Goal: Information Seeking & Learning: Find specific page/section

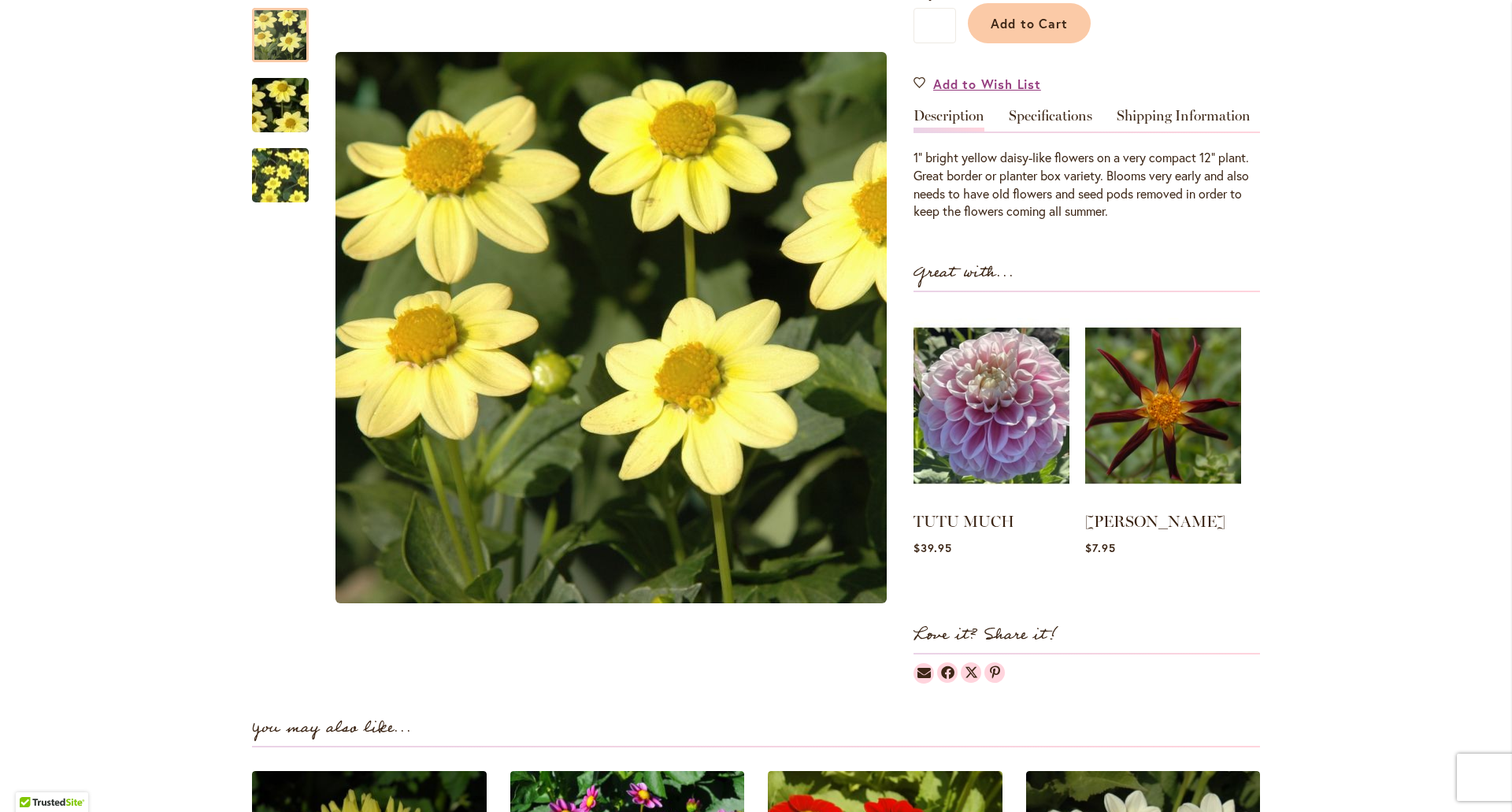
scroll to position [394, 0]
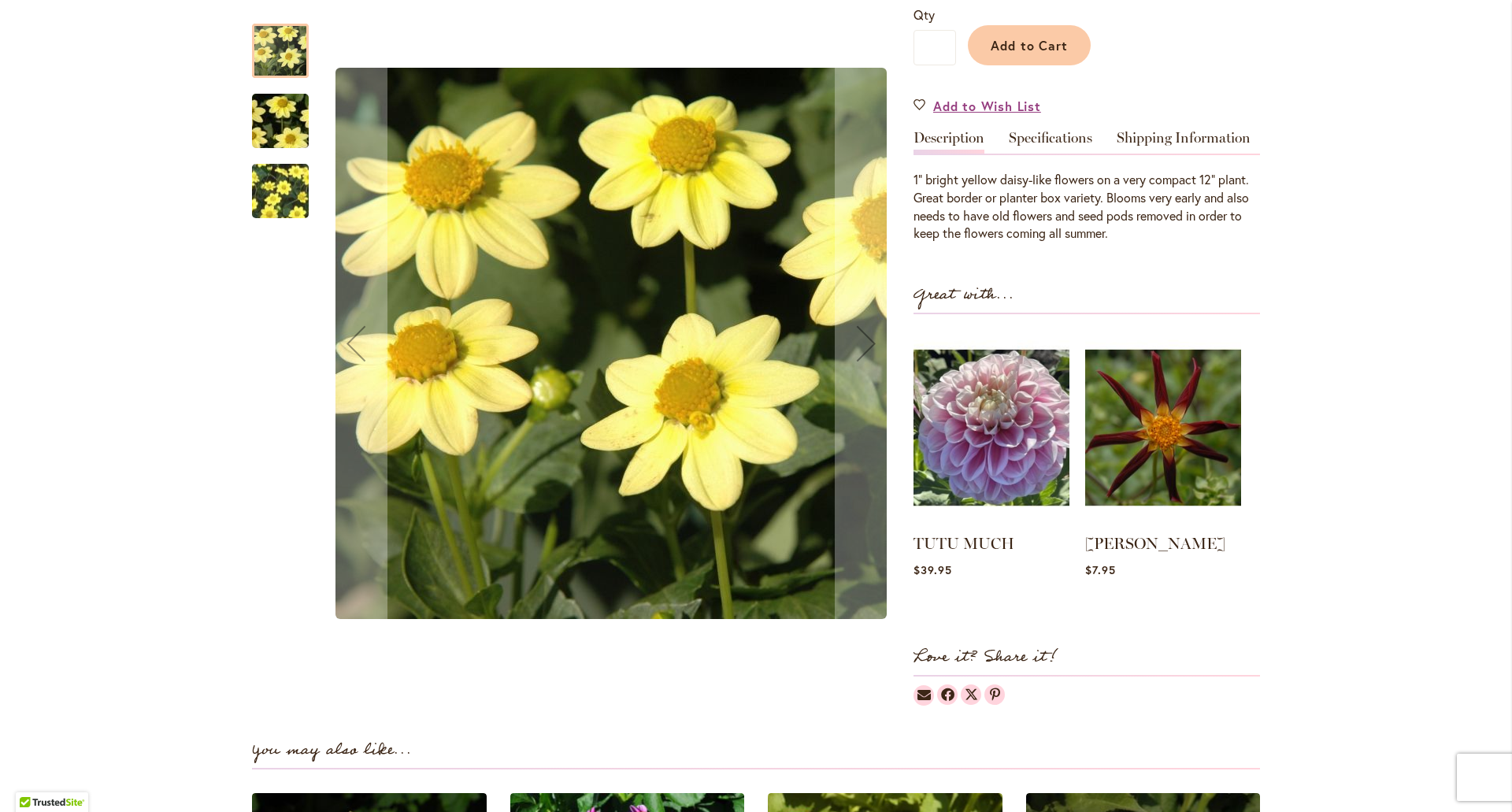
click at [276, 133] on img "BABY YELLOW" at bounding box center [281, 122] width 114 height 75
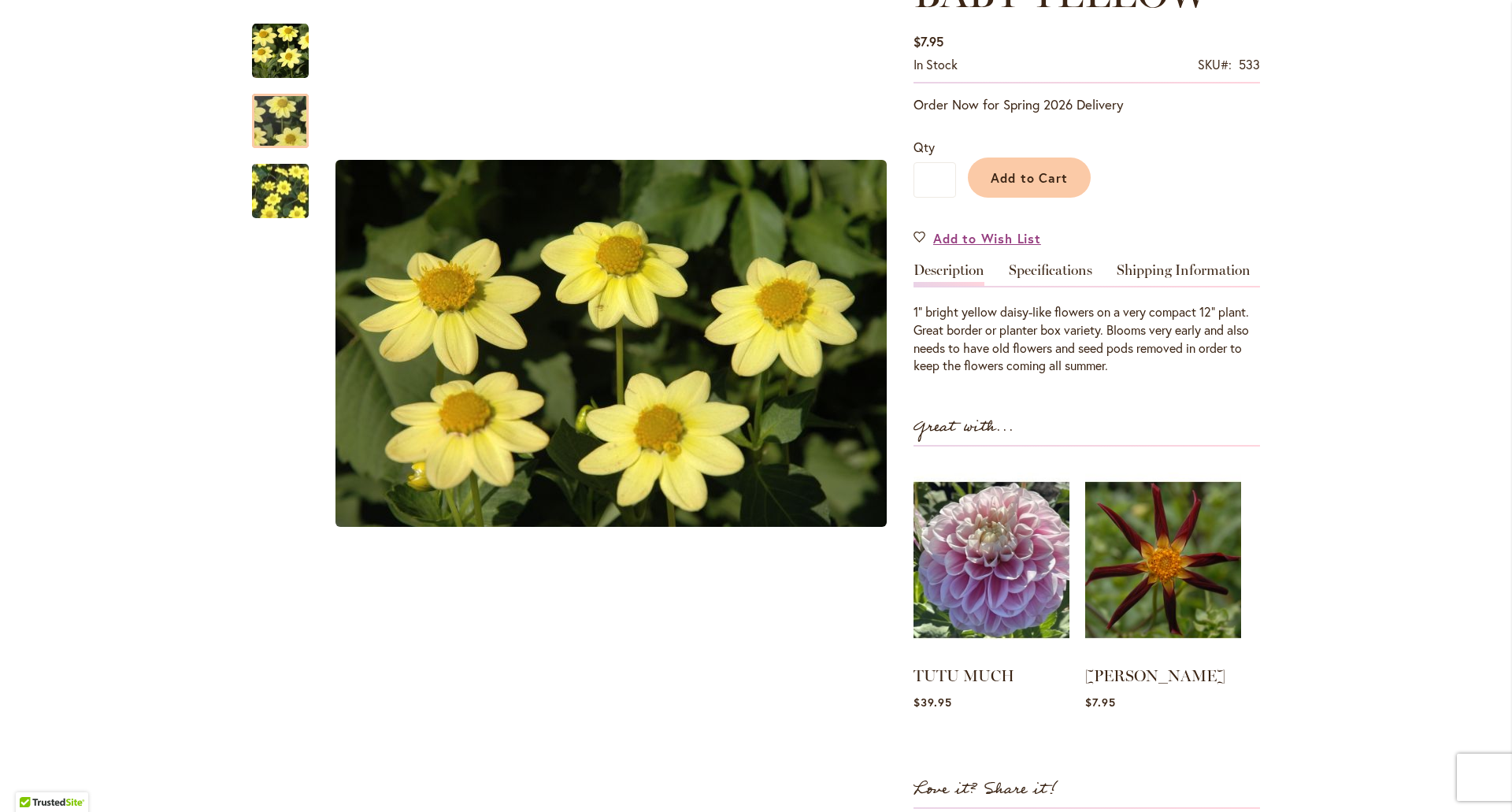
scroll to position [0, 0]
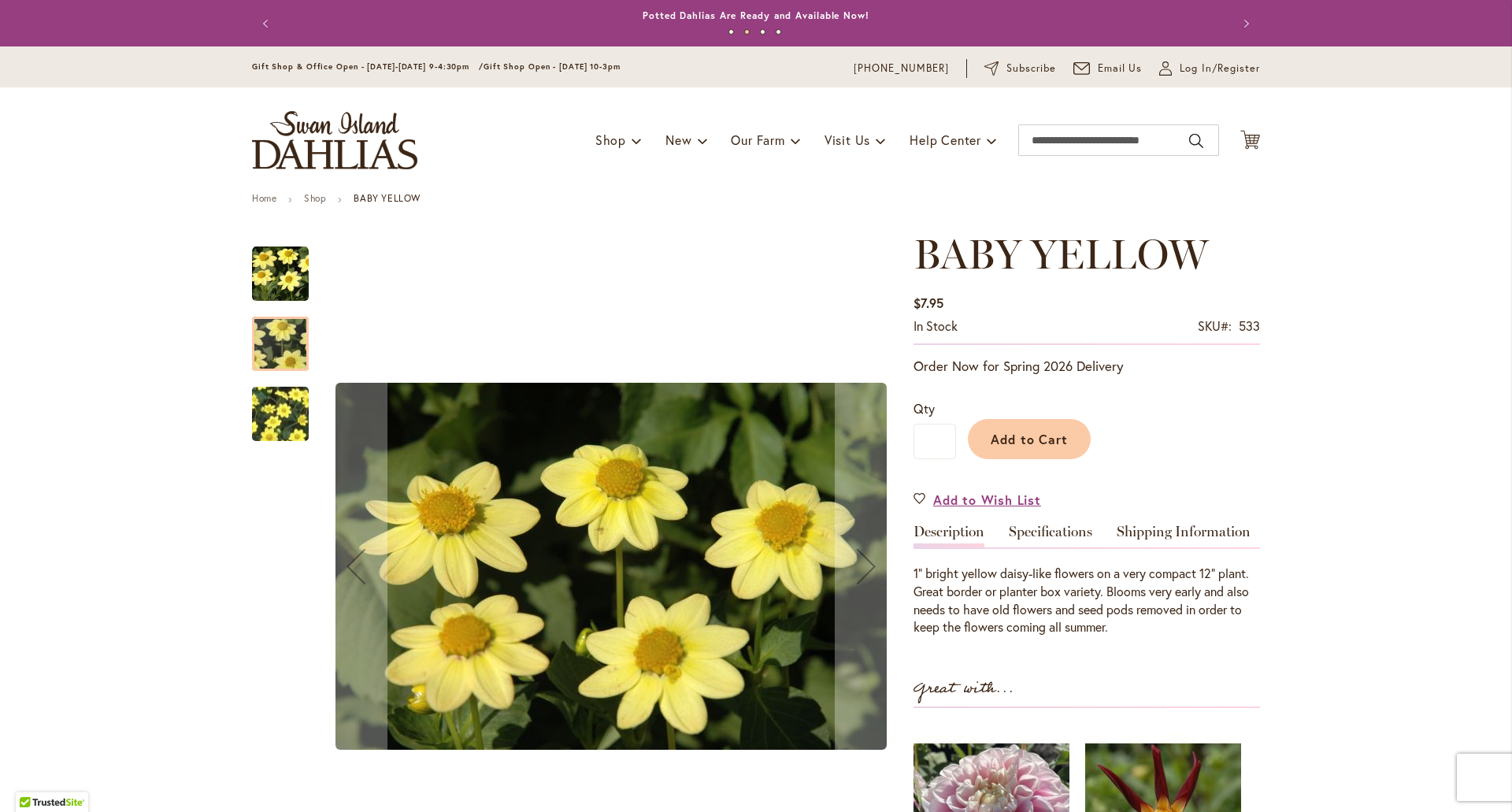
click at [275, 350] on div at bounding box center [281, 344] width 56 height 55
click at [286, 273] on img "BABY YELLOW" at bounding box center [281, 274] width 56 height 56
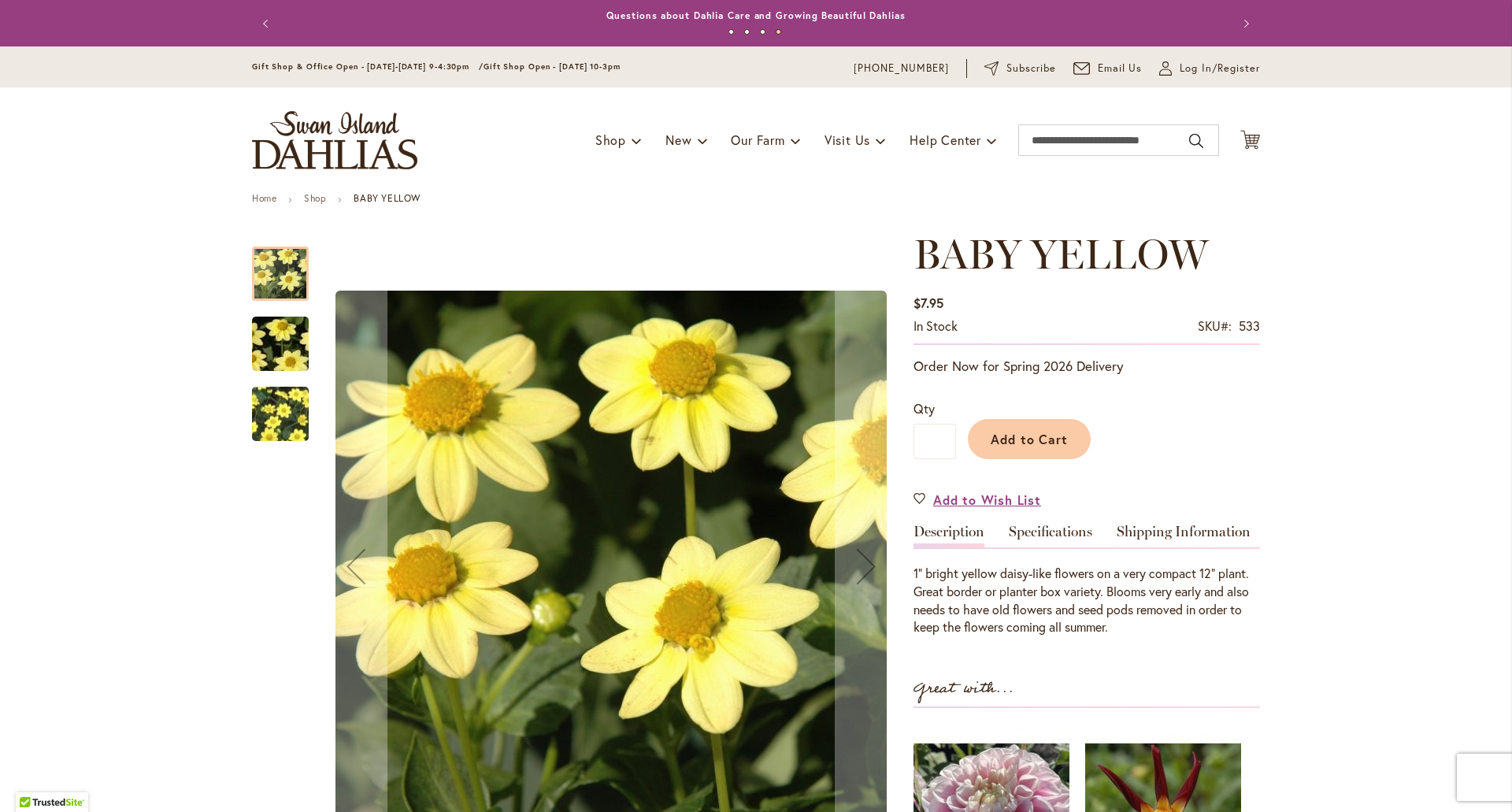
click at [268, 401] on img "BABY YELLOW" at bounding box center [281, 414] width 114 height 94
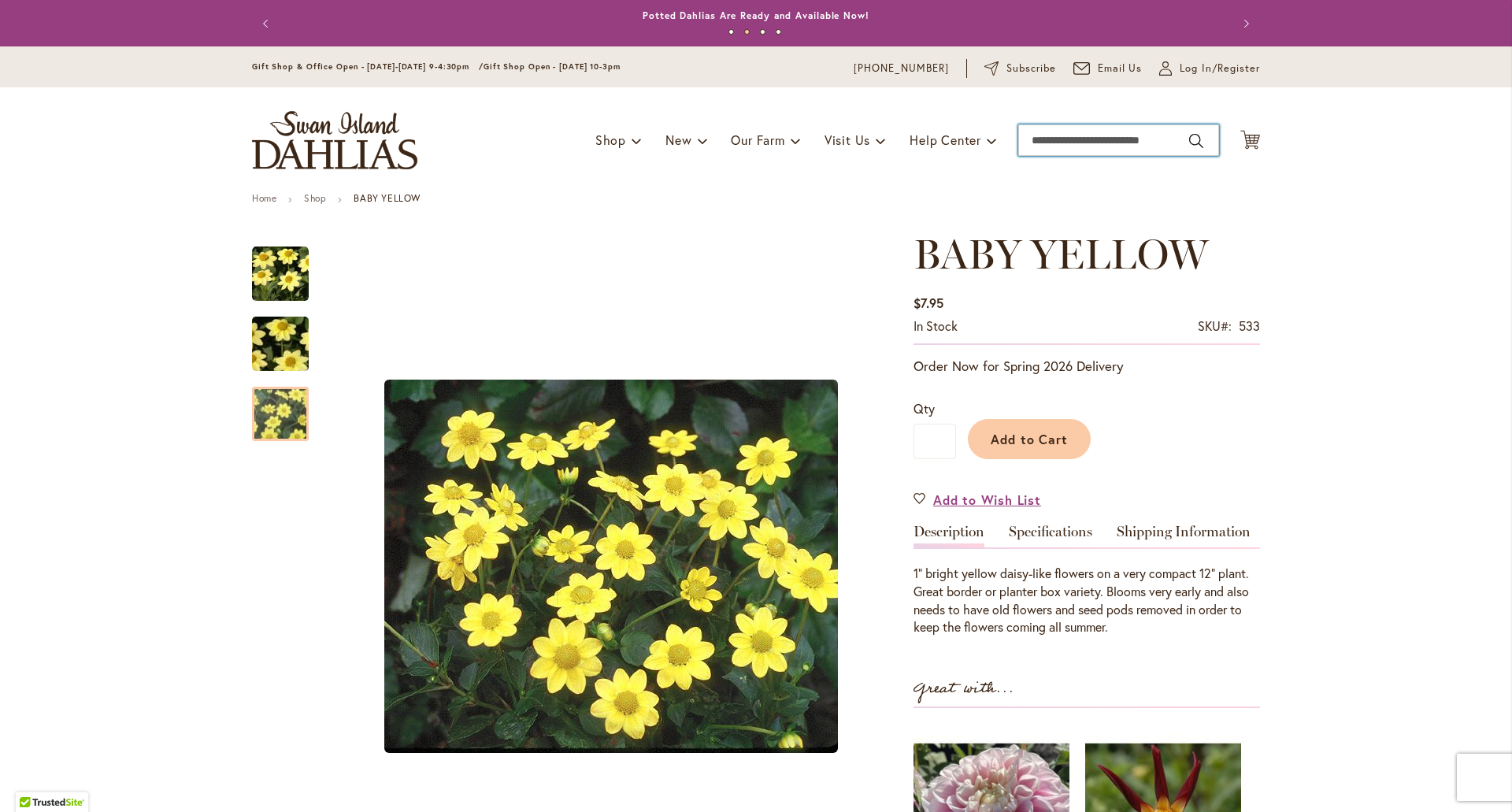
click at [1044, 142] on input "Search" at bounding box center [1119, 140] width 201 height 32
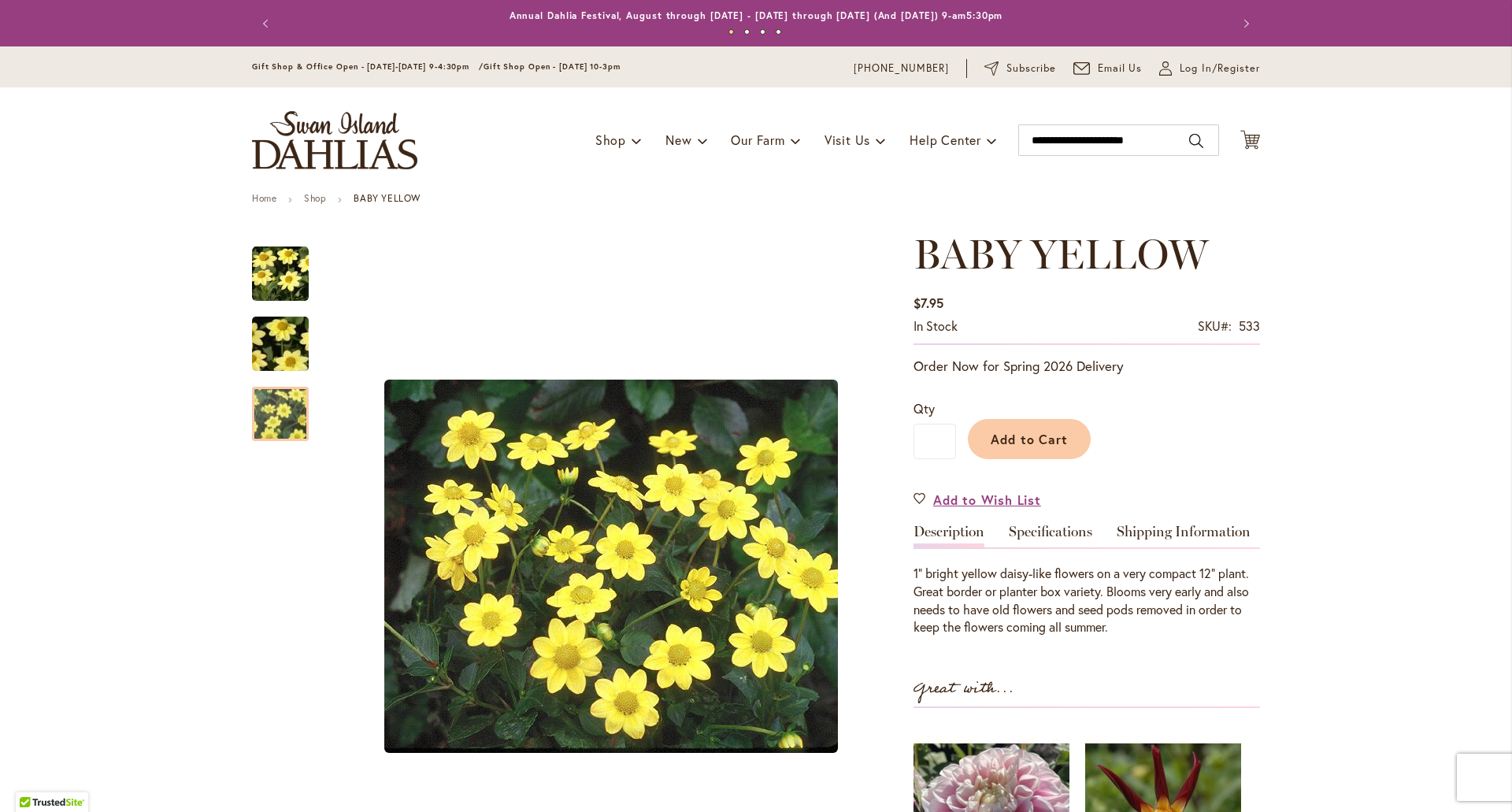
click at [1190, 143] on button "Search" at bounding box center [1196, 140] width 15 height 25
type input "**********"
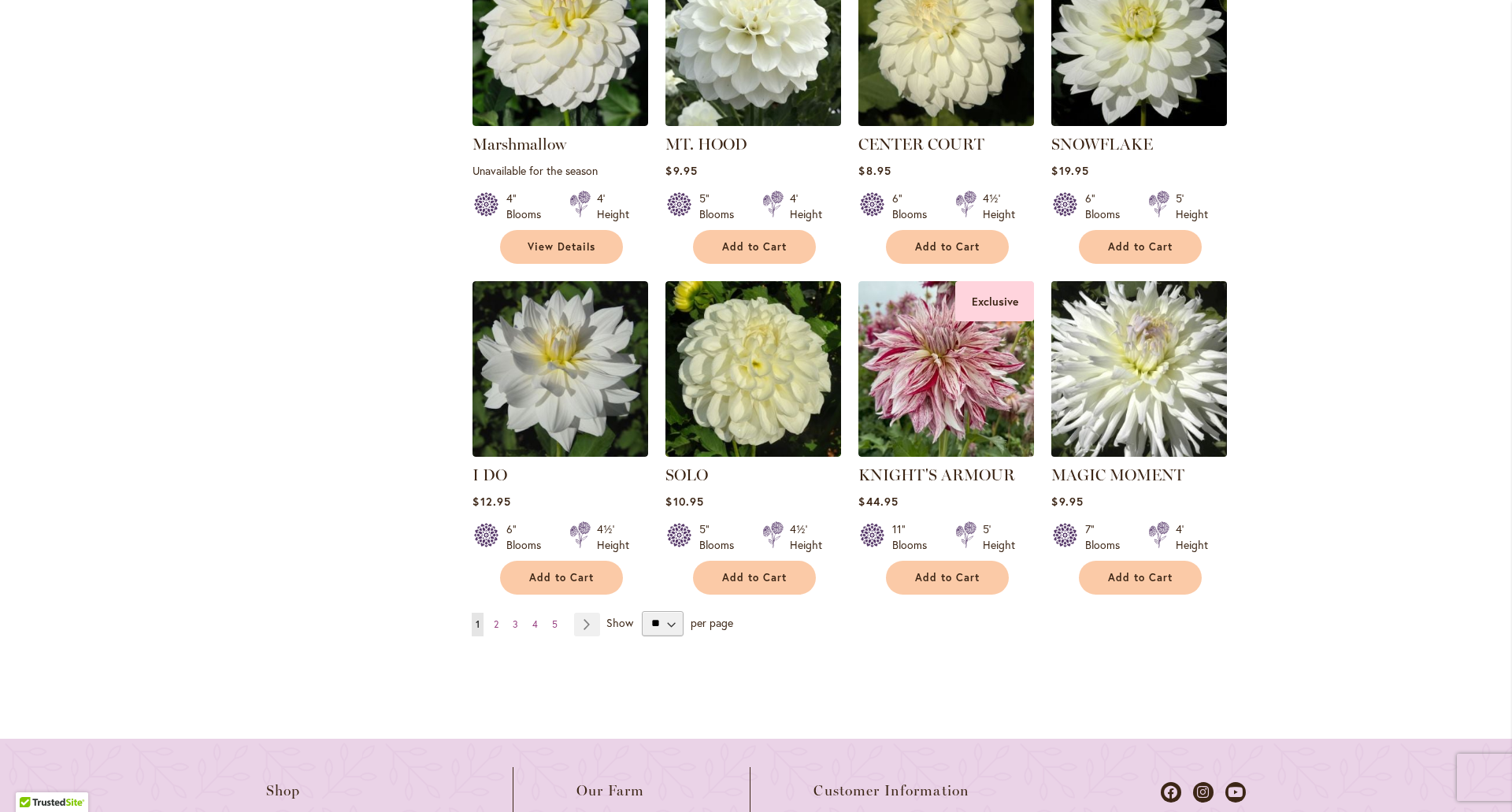
scroll to position [1340, 0]
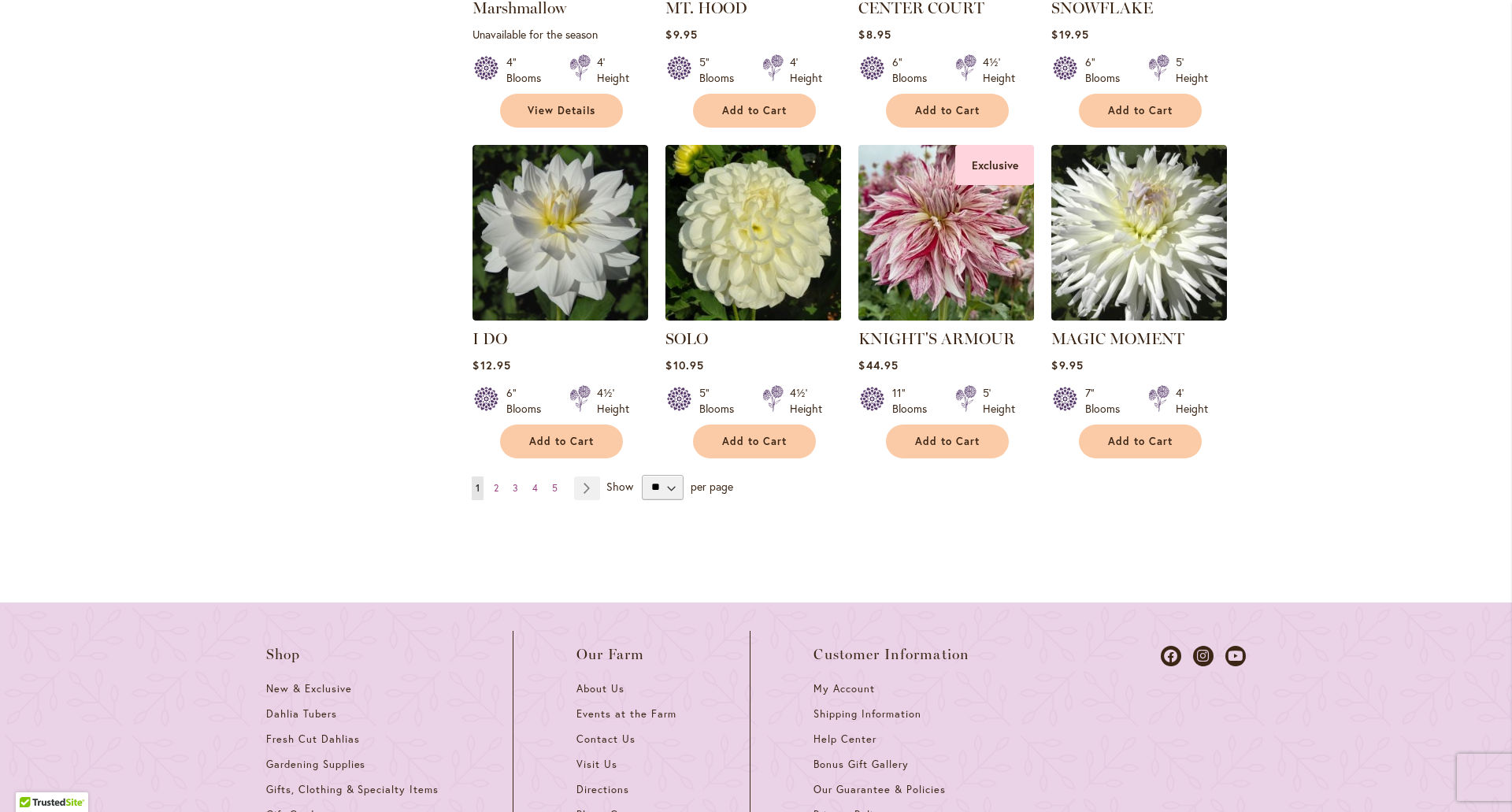
click at [929, 291] on img at bounding box center [946, 232] width 184 height 184
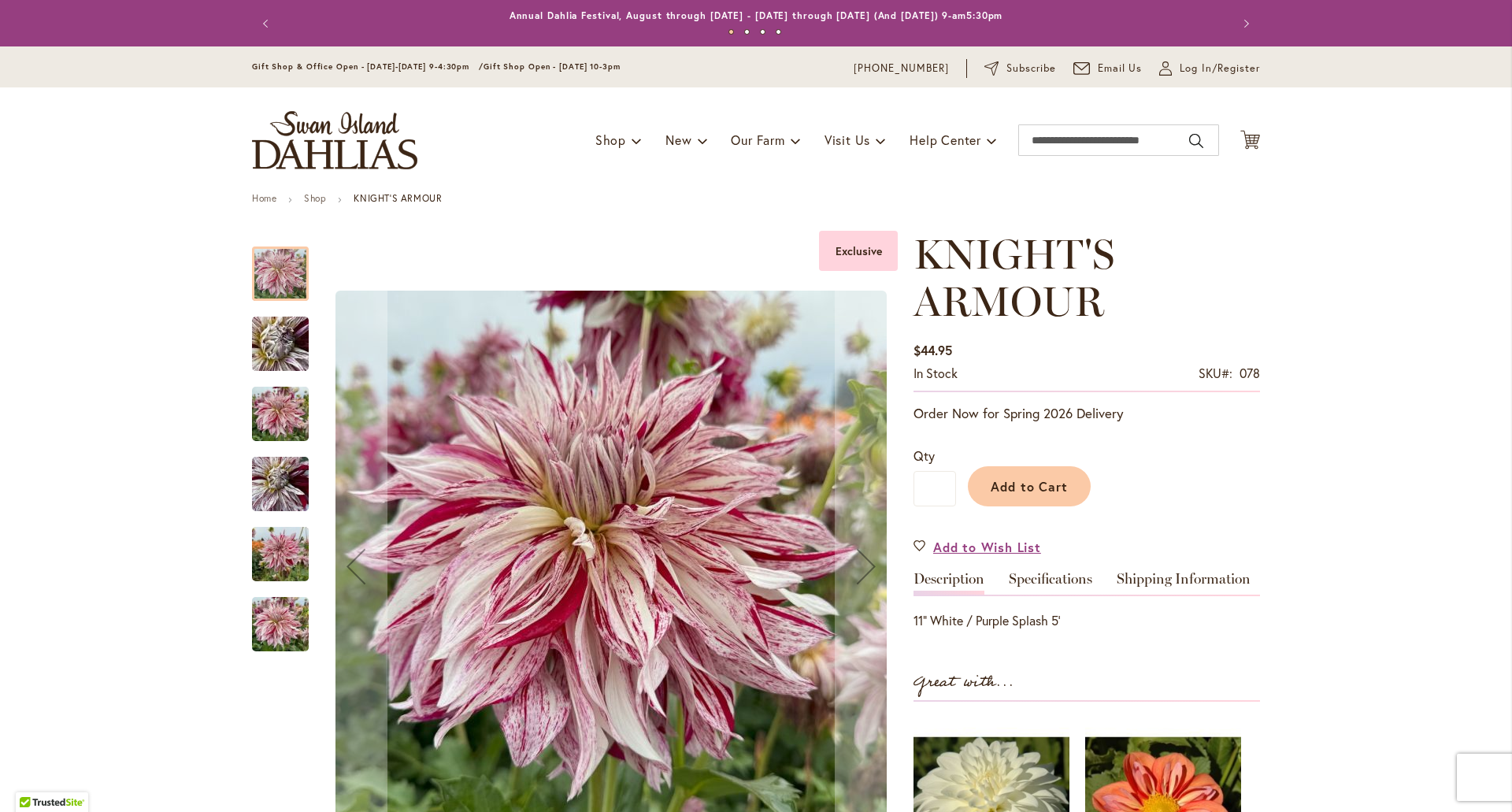
click at [268, 344] on img "KNIGHT'S ARMOUR" at bounding box center [281, 344] width 114 height 85
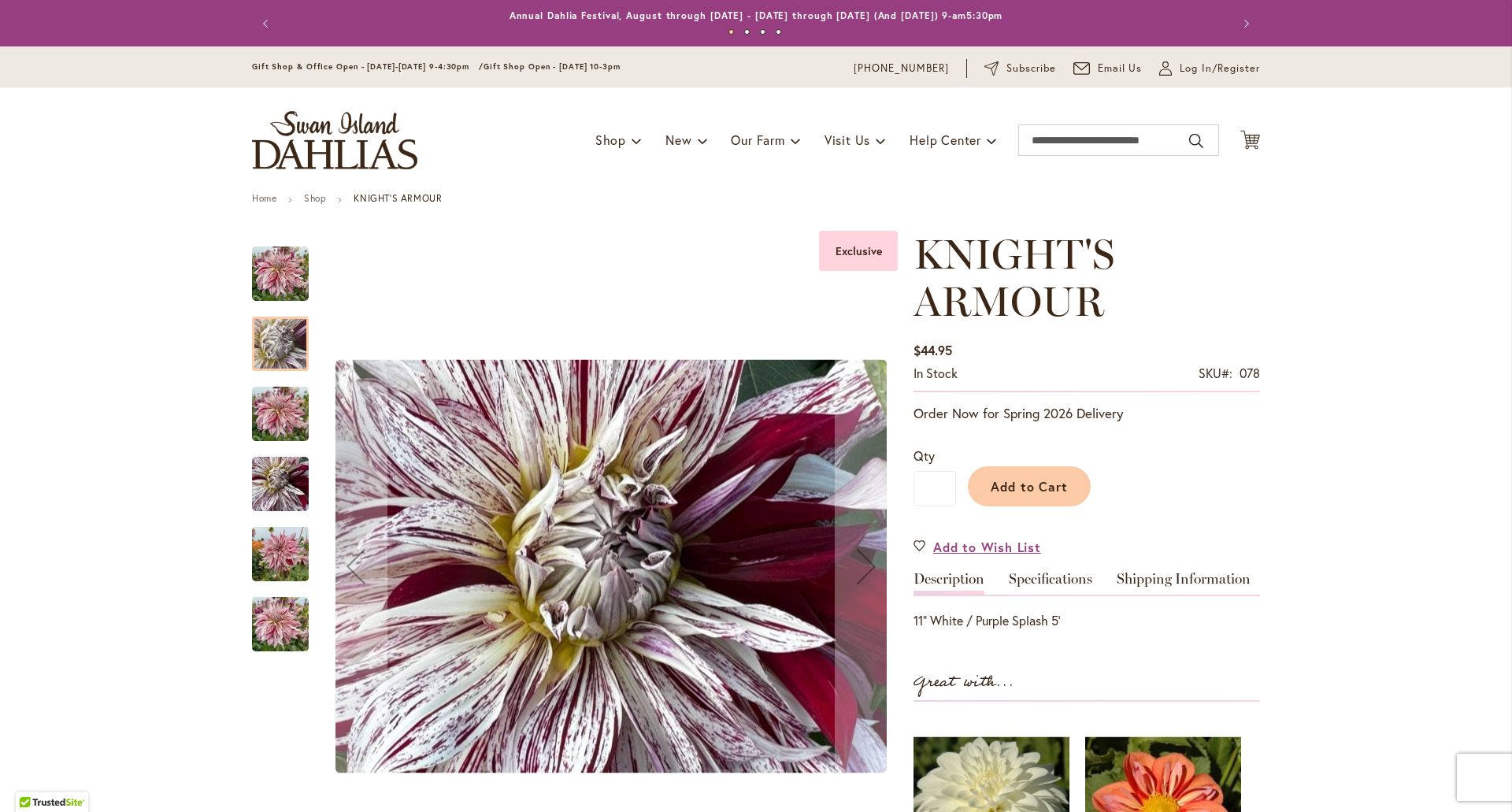
click at [275, 421] on img "KNIGHT'S ARMOUR" at bounding box center [281, 414] width 56 height 75
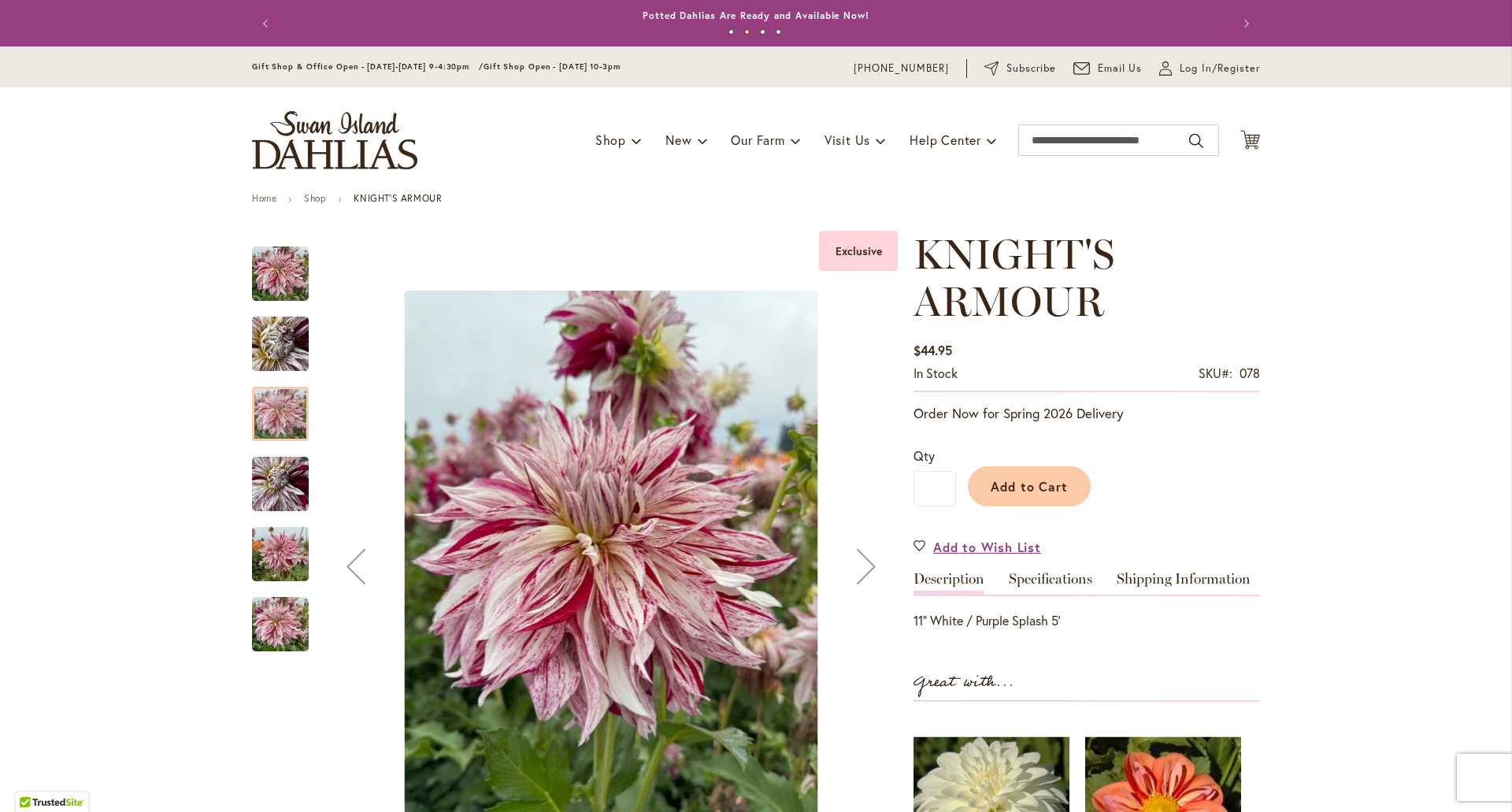
click at [278, 540] on img "KNIGHT'S ARMOUR" at bounding box center [281, 554] width 56 height 75
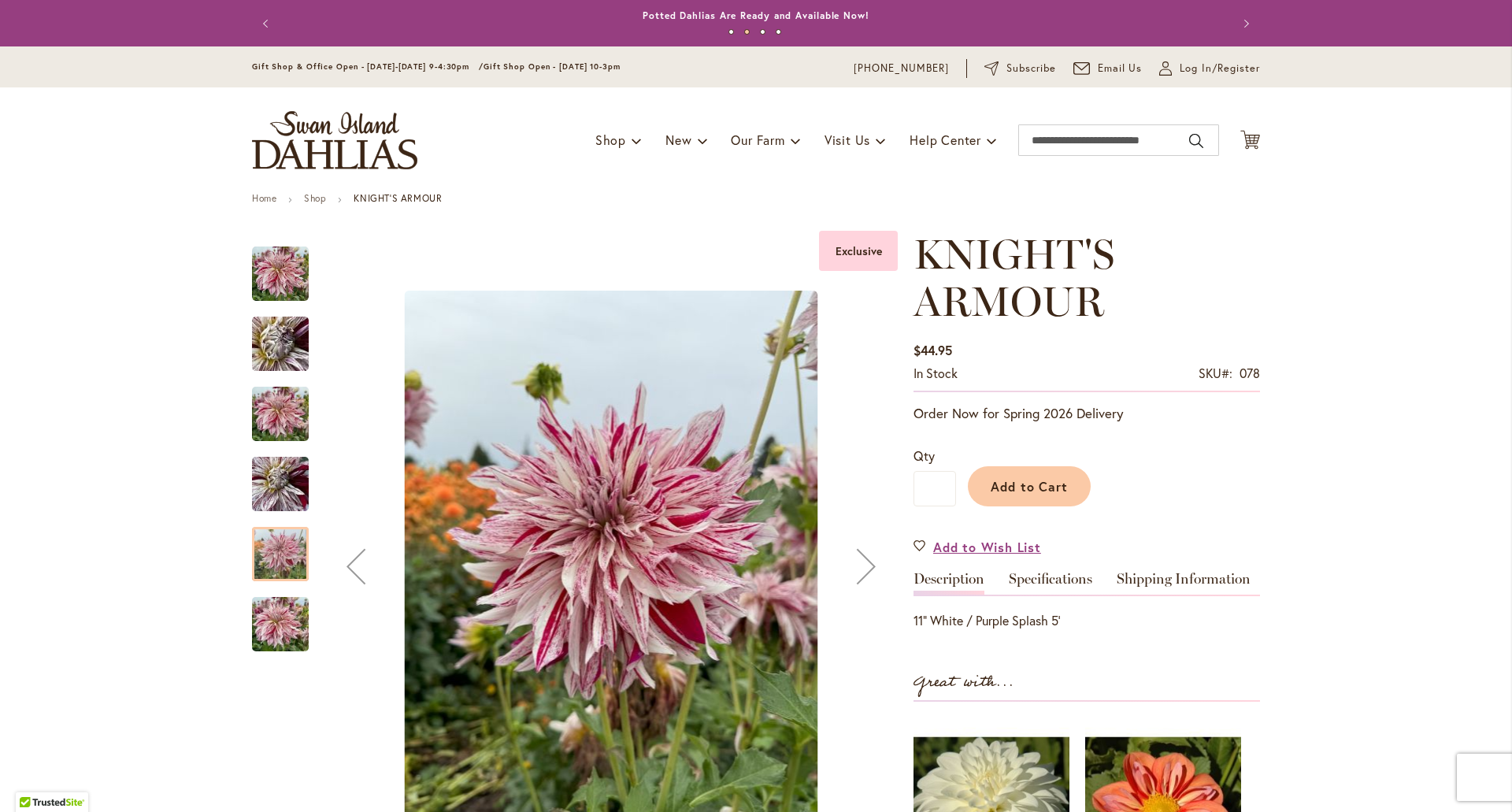
click at [282, 636] on img "KNIGHT'S ARMOUR" at bounding box center [281, 625] width 56 height 75
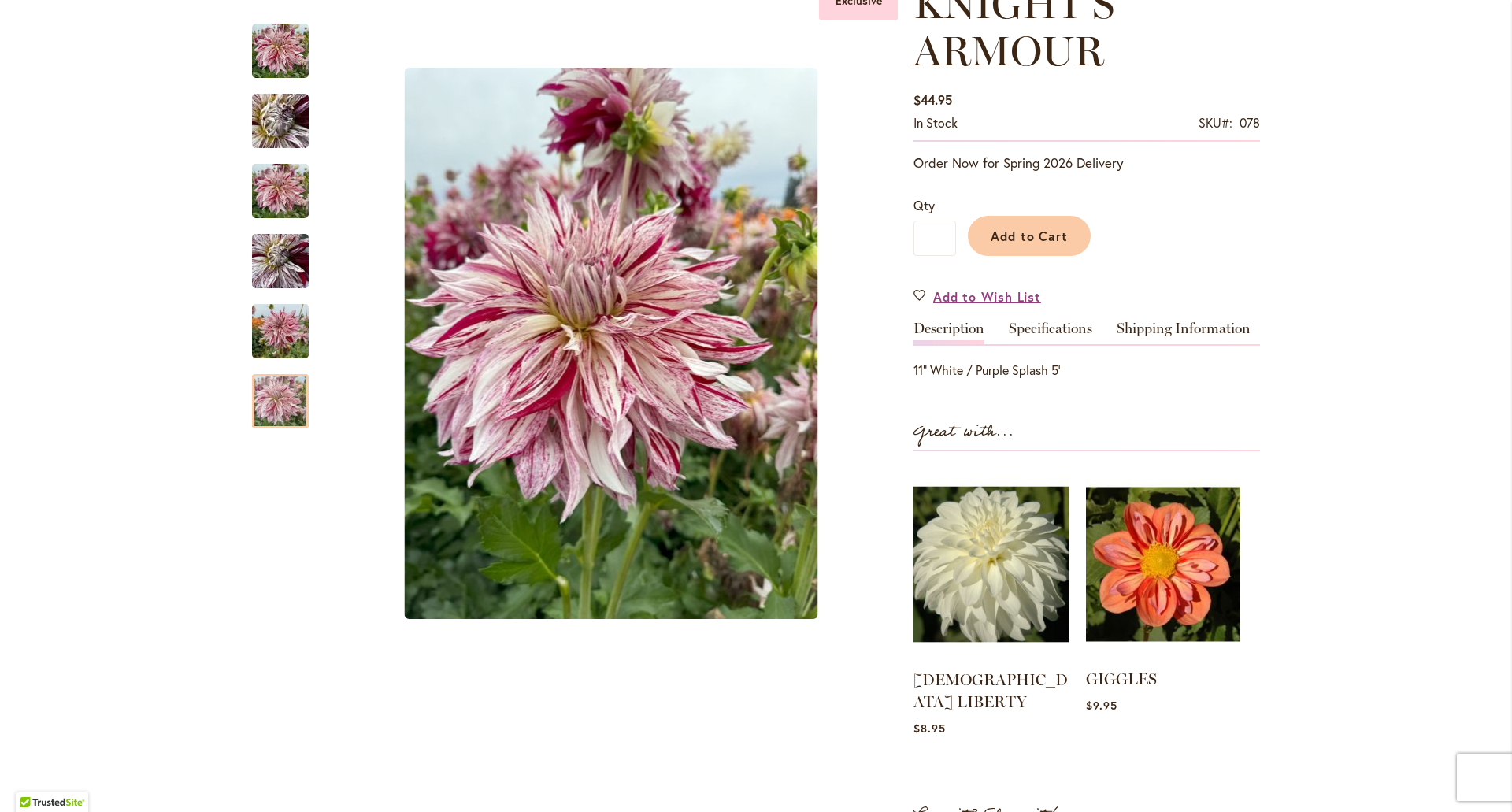
scroll to position [315, 0]
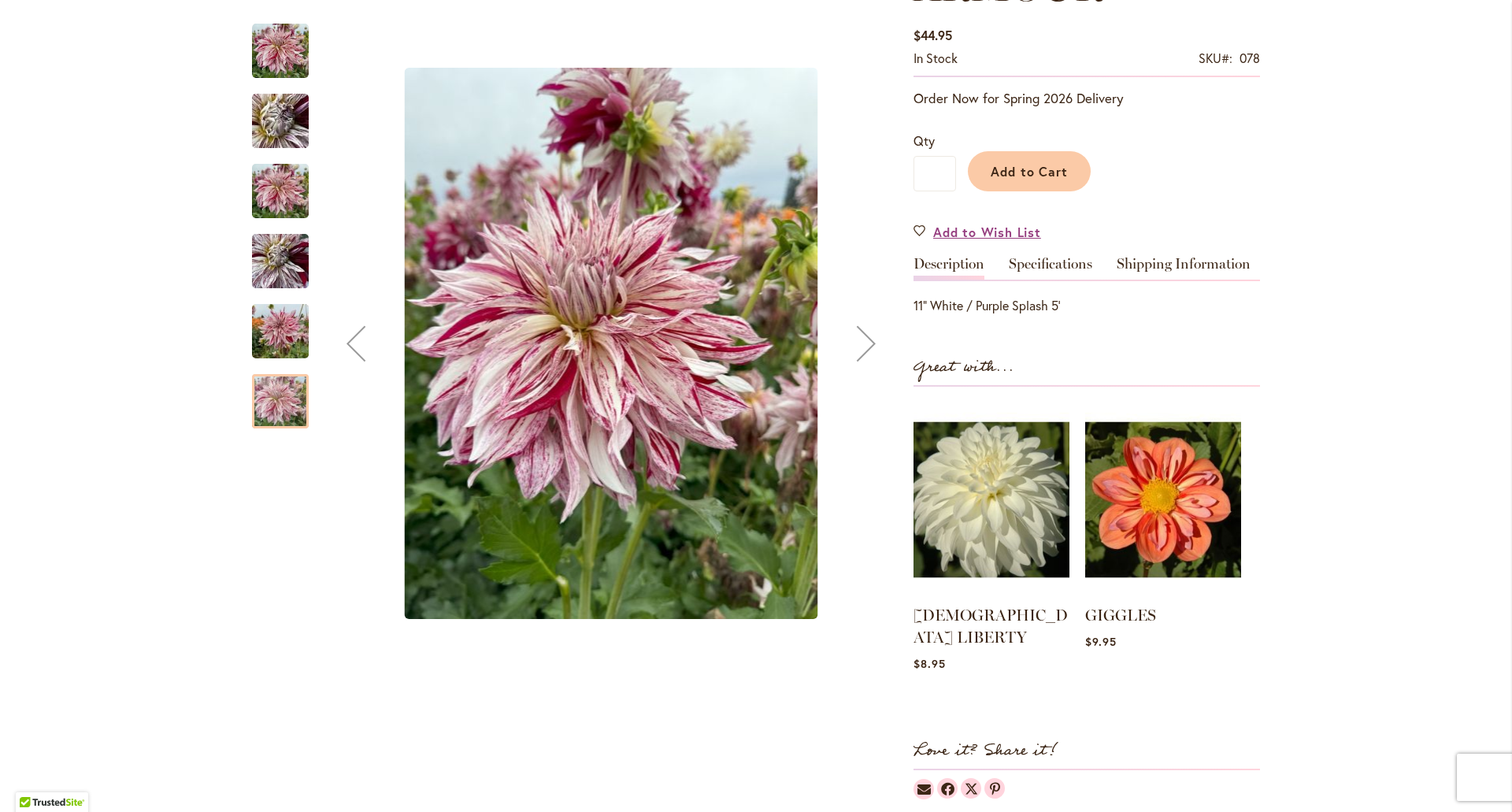
click at [267, 177] on img "KNIGHT'S ARMOUR" at bounding box center [281, 192] width 56 height 75
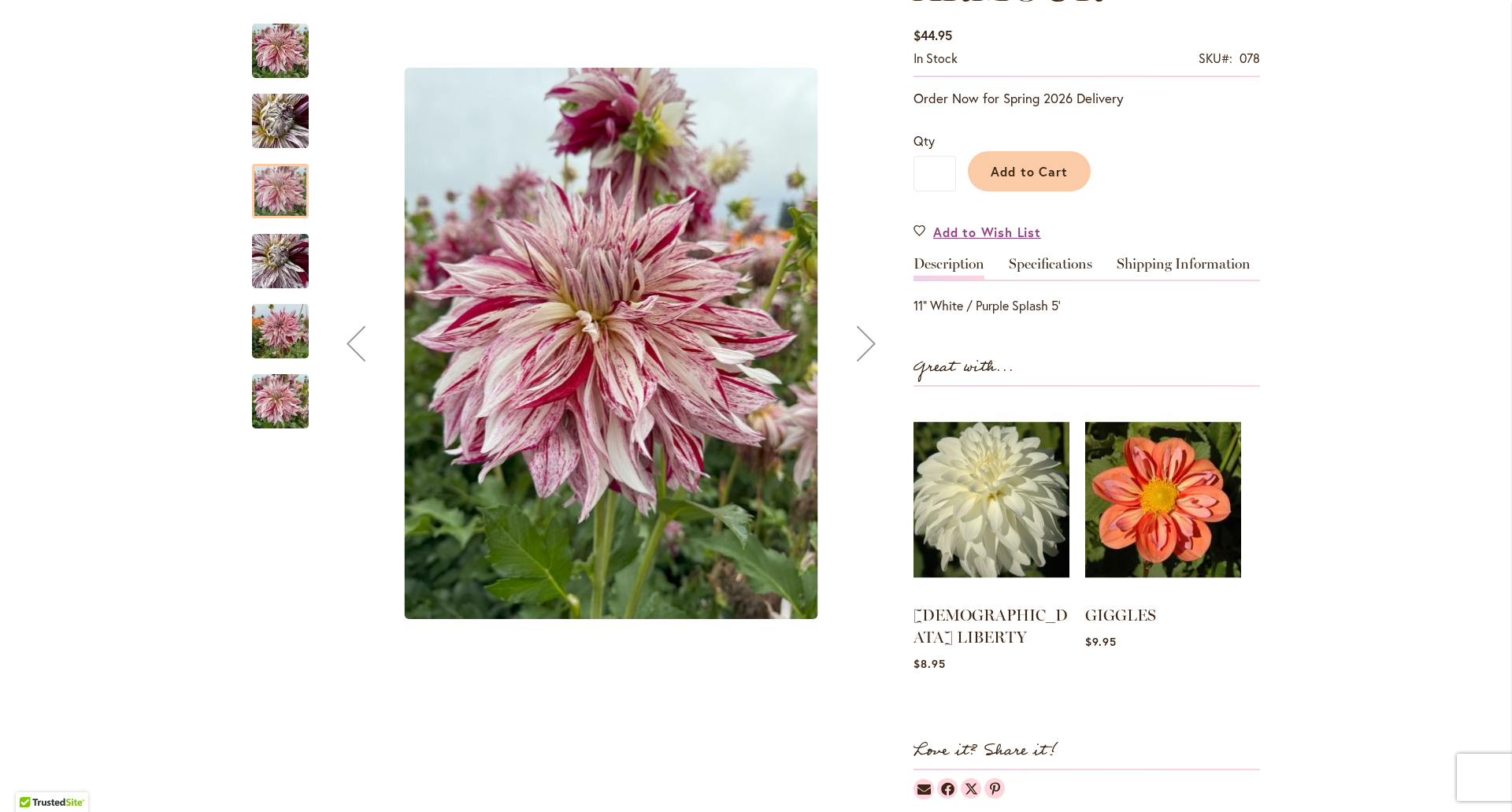
click at [257, 112] on img "KNIGHT'S ARMOUR" at bounding box center [281, 121] width 114 height 85
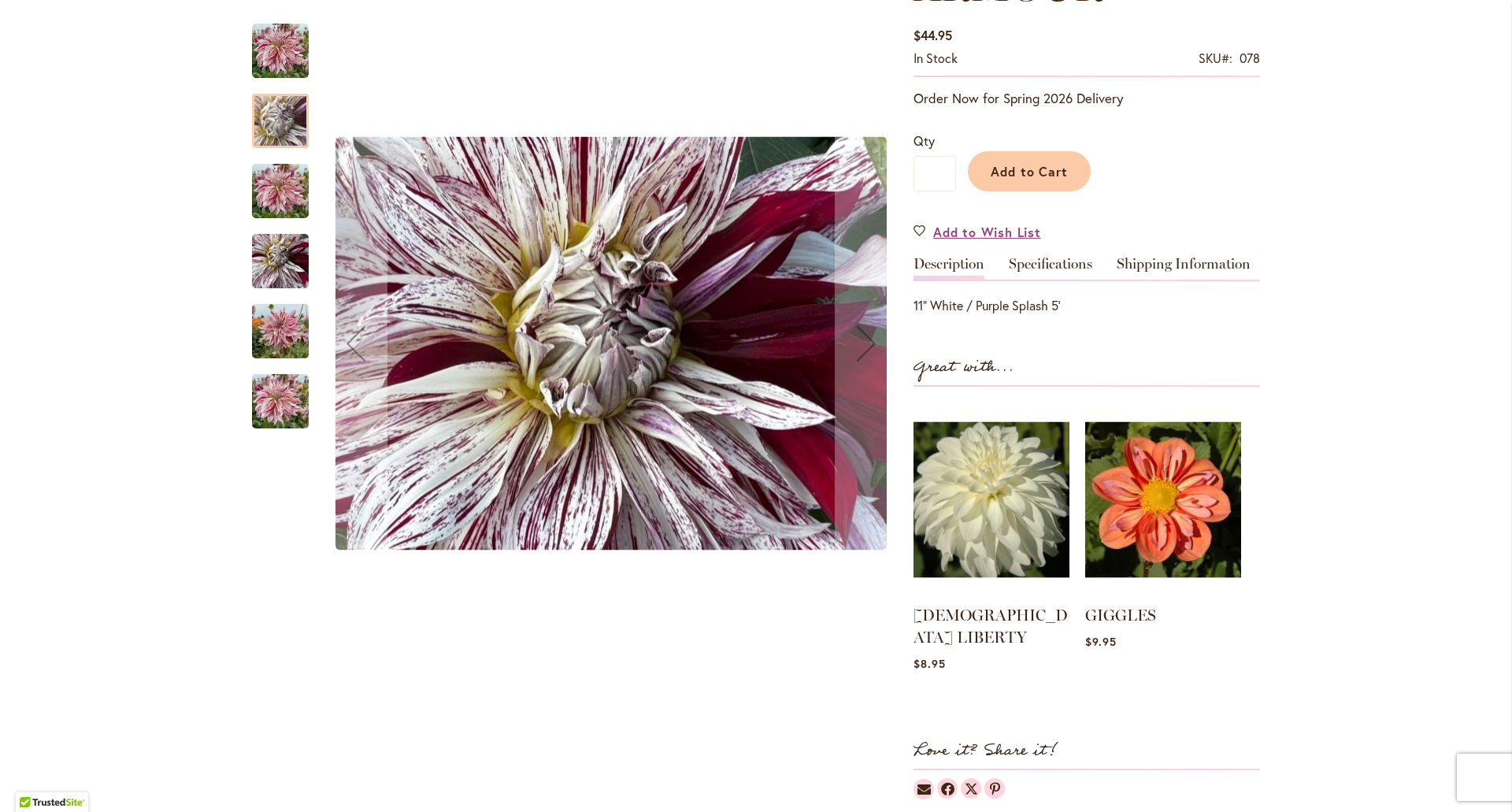
click at [276, 53] on img "KNIGHTS ARMOUR" at bounding box center [281, 51] width 56 height 56
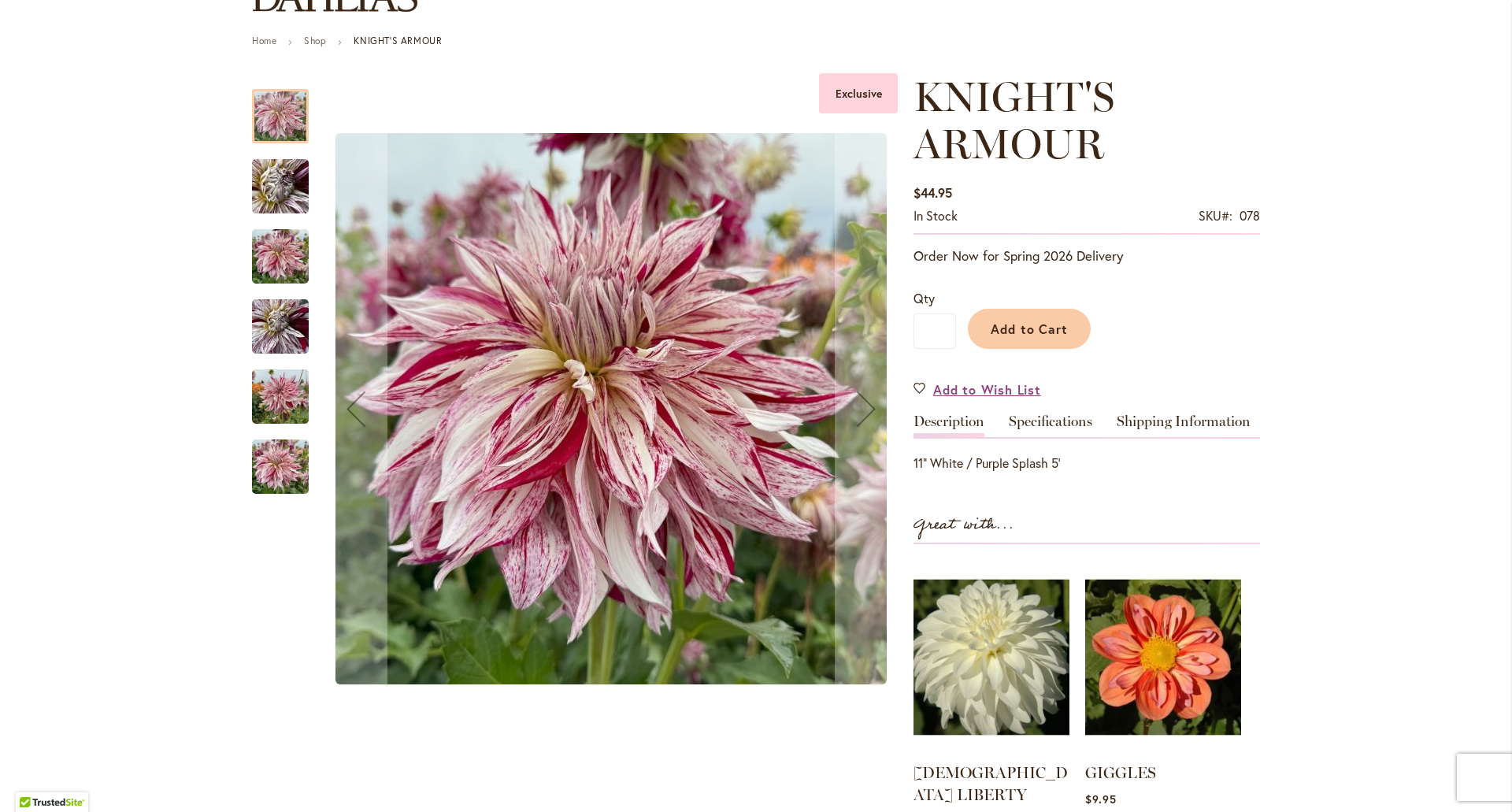
scroll to position [0, 0]
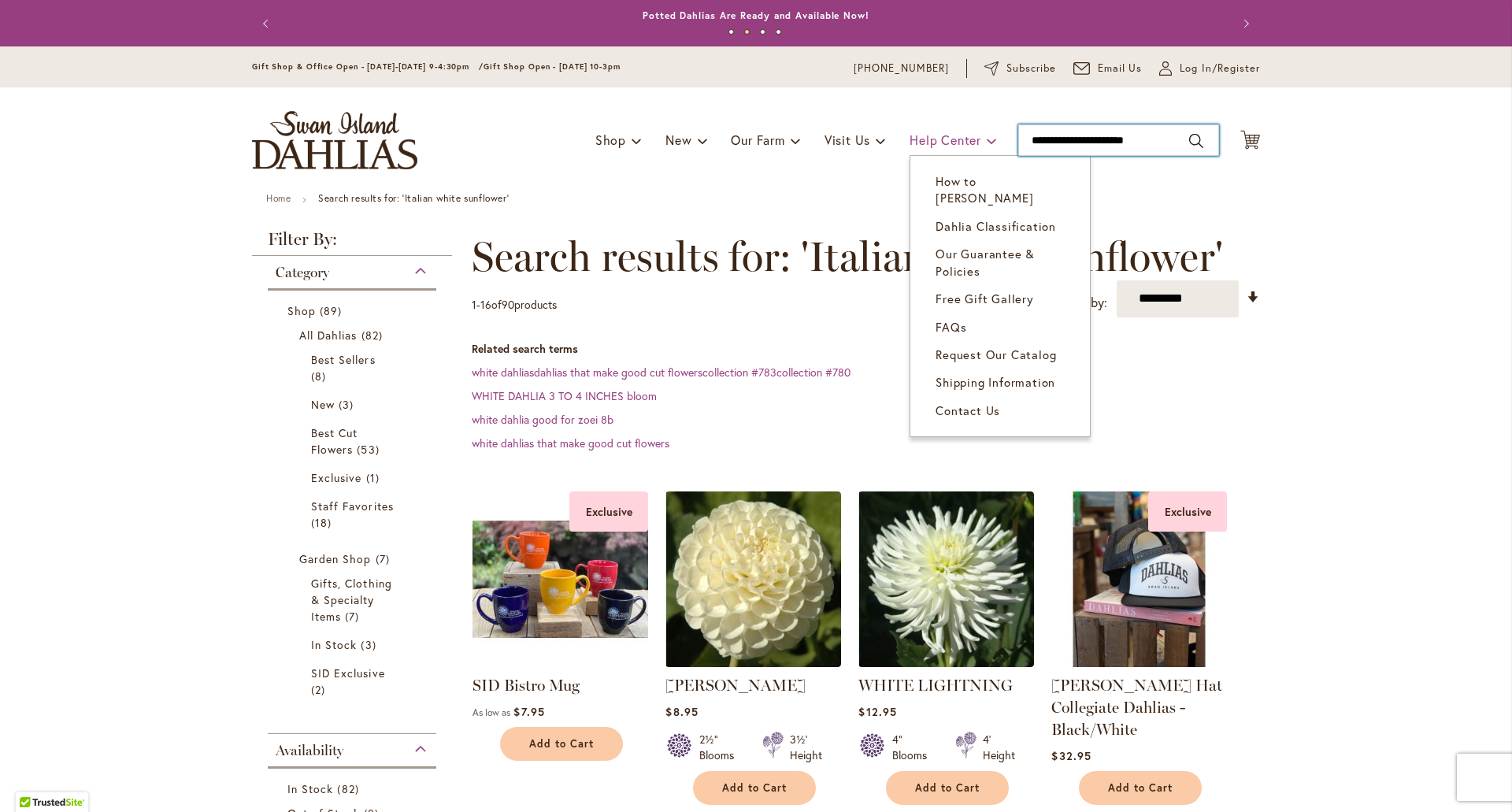
drag, startPoint x: 1100, startPoint y: 136, endPoint x: 961, endPoint y: 128, distance: 139.2
click at [961, 128] on div "Toggle Nav Shop Dahlia Tubers Collections Fresh Cut Dahlias Gardening Supplies …" at bounding box center [756, 139] width 1040 height 105
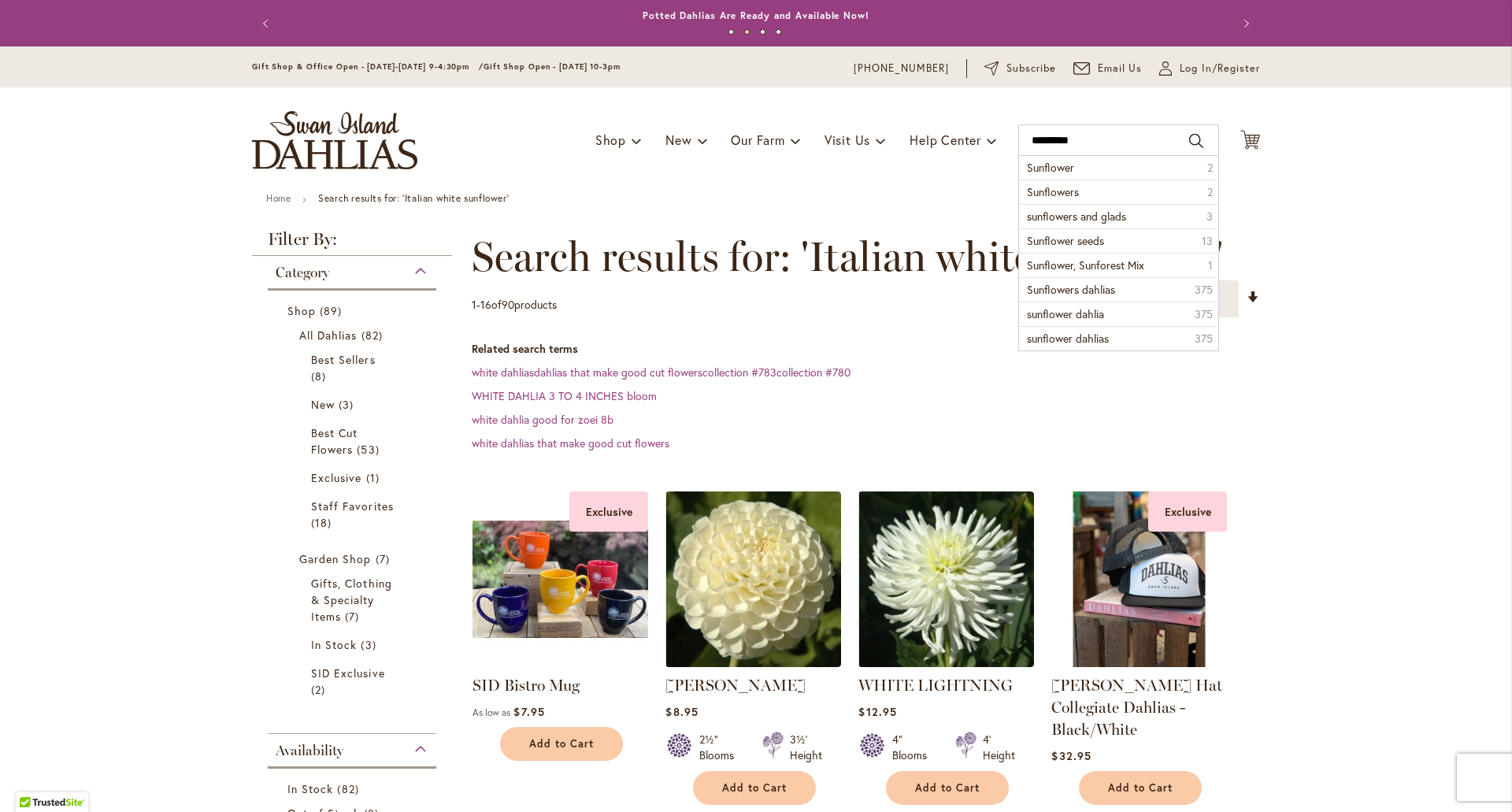
click at [1191, 135] on button "Search" at bounding box center [1196, 140] width 15 height 25
type input "*********"
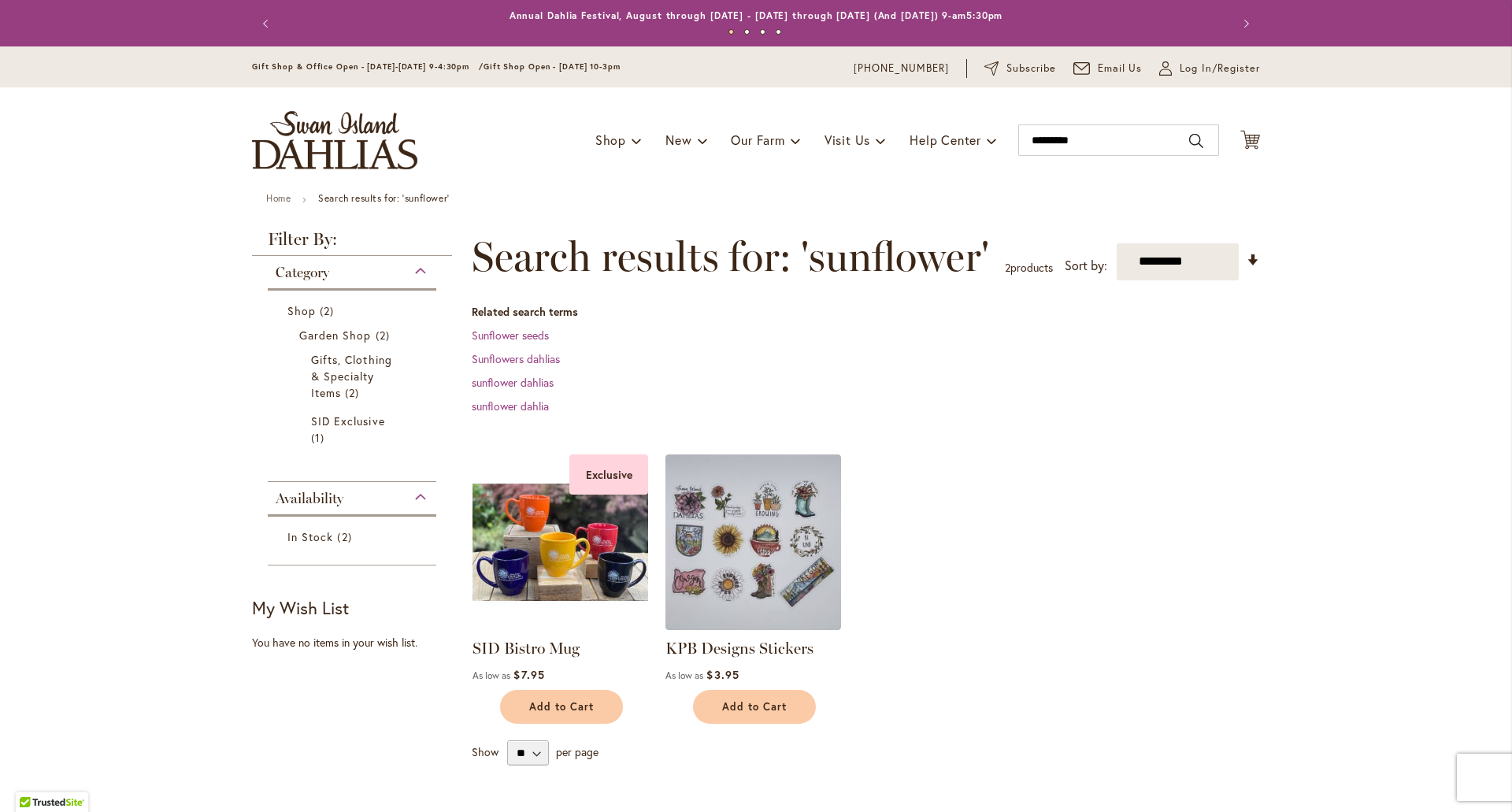
click at [305, 126] on img "store logo" at bounding box center [334, 140] width 165 height 58
click at [508, 329] on link "Sunflower seeds" at bounding box center [511, 335] width 77 height 15
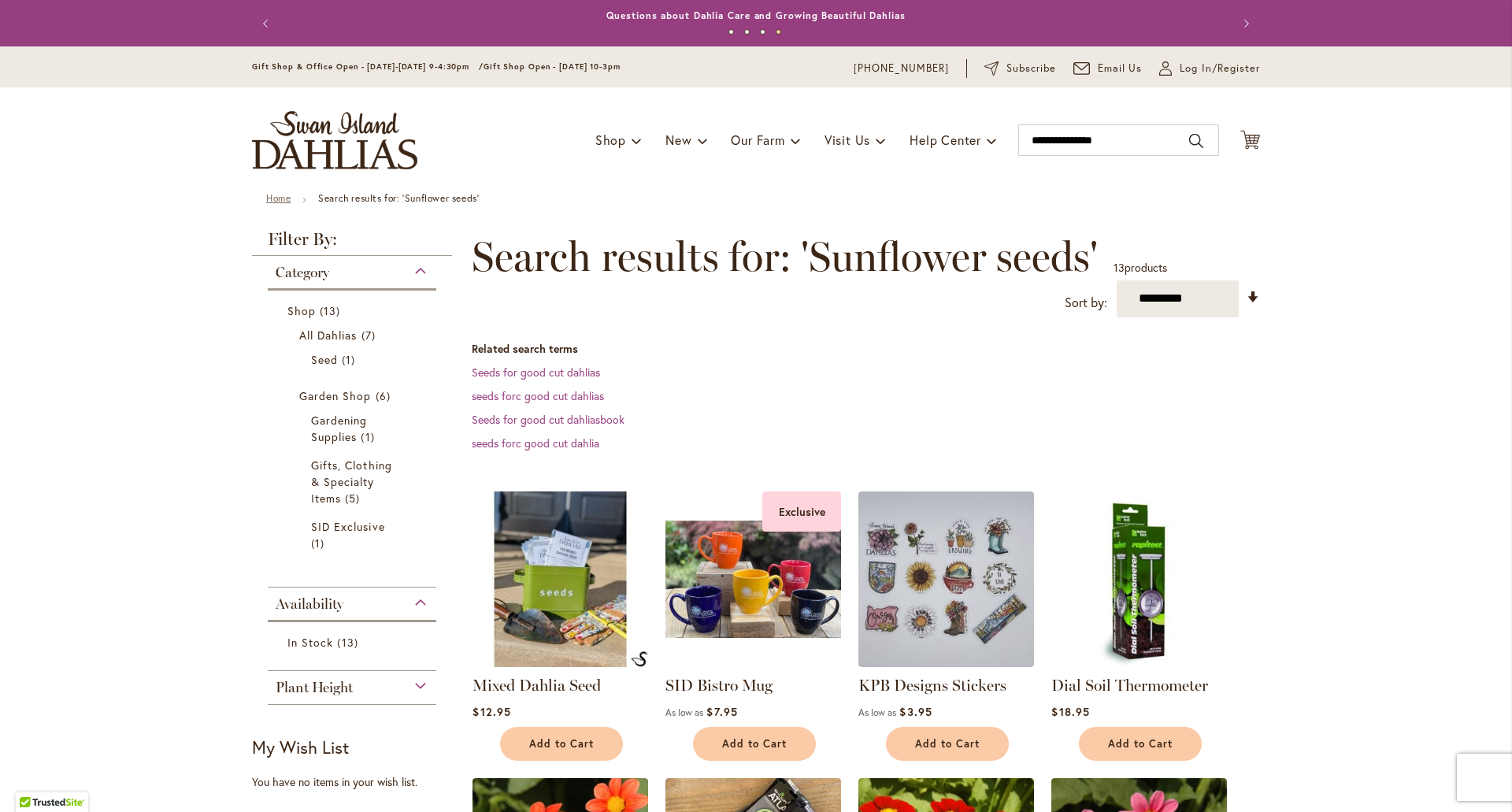
click at [266, 193] on link "Home" at bounding box center [278, 199] width 25 height 12
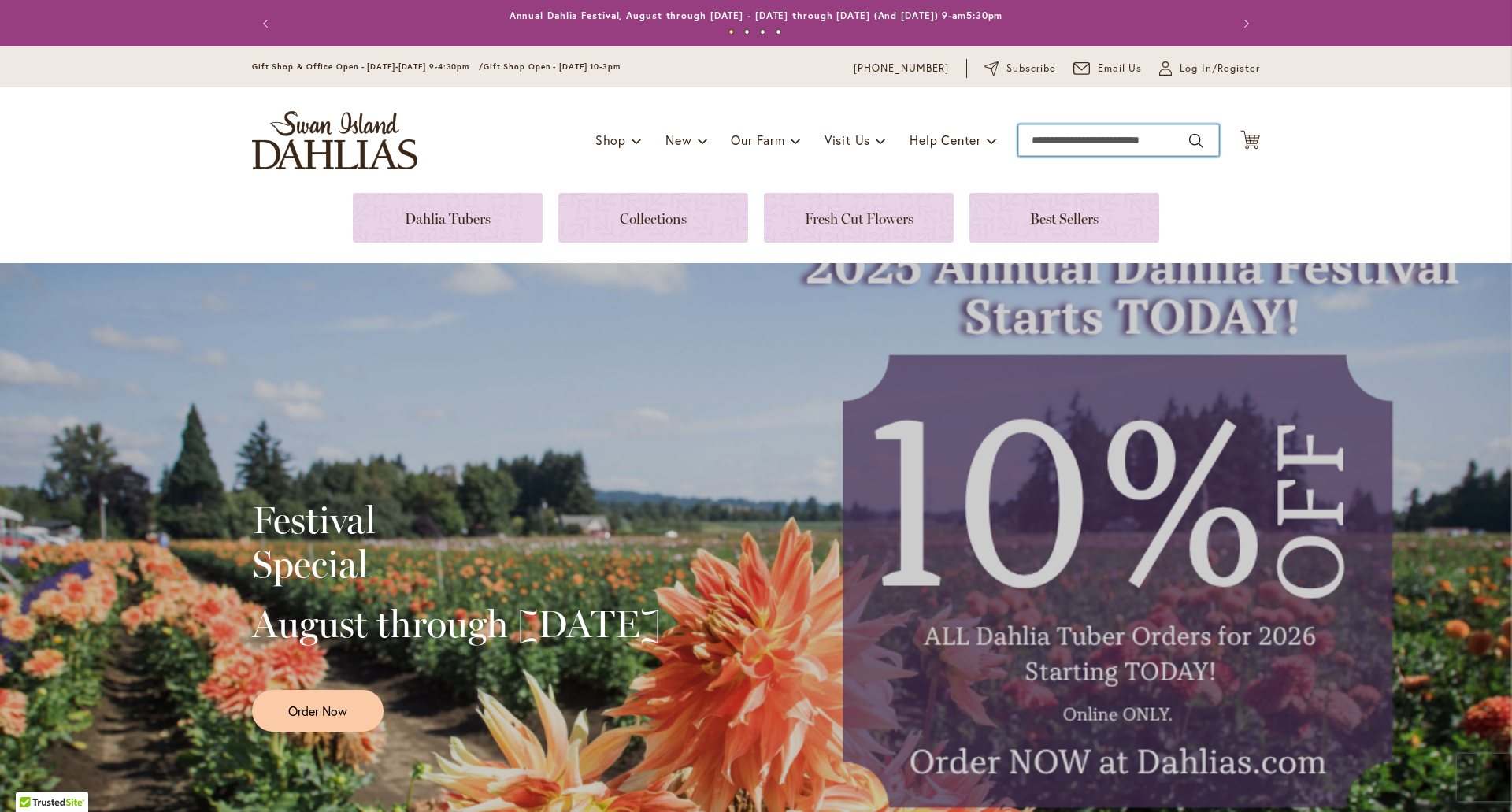
click at [1083, 148] on input "Search" at bounding box center [1119, 140] width 201 height 32
type input "*********"
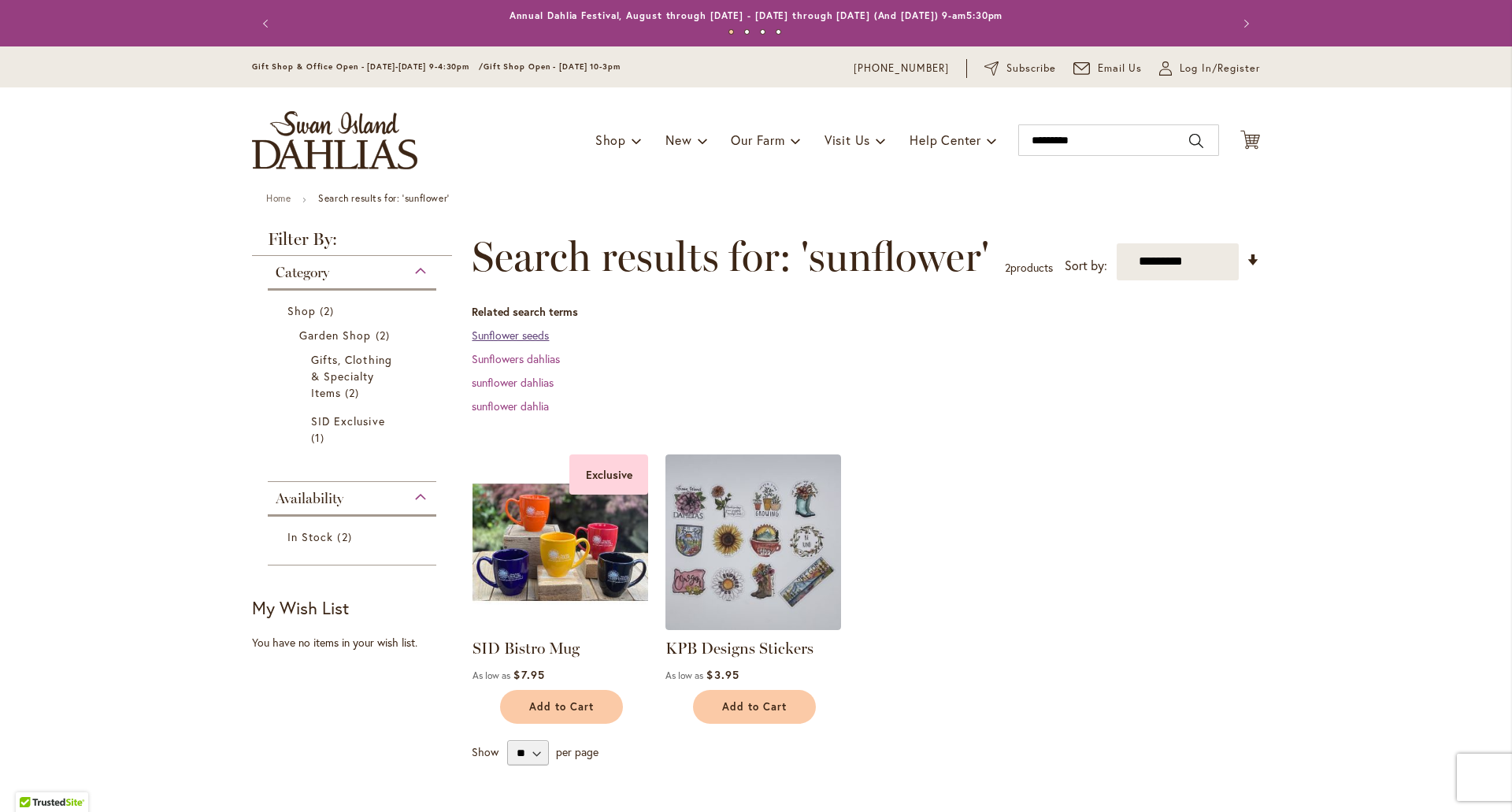
click at [515, 335] on link "Sunflower seeds" at bounding box center [511, 335] width 77 height 15
